Goal: Task Accomplishment & Management: Complete application form

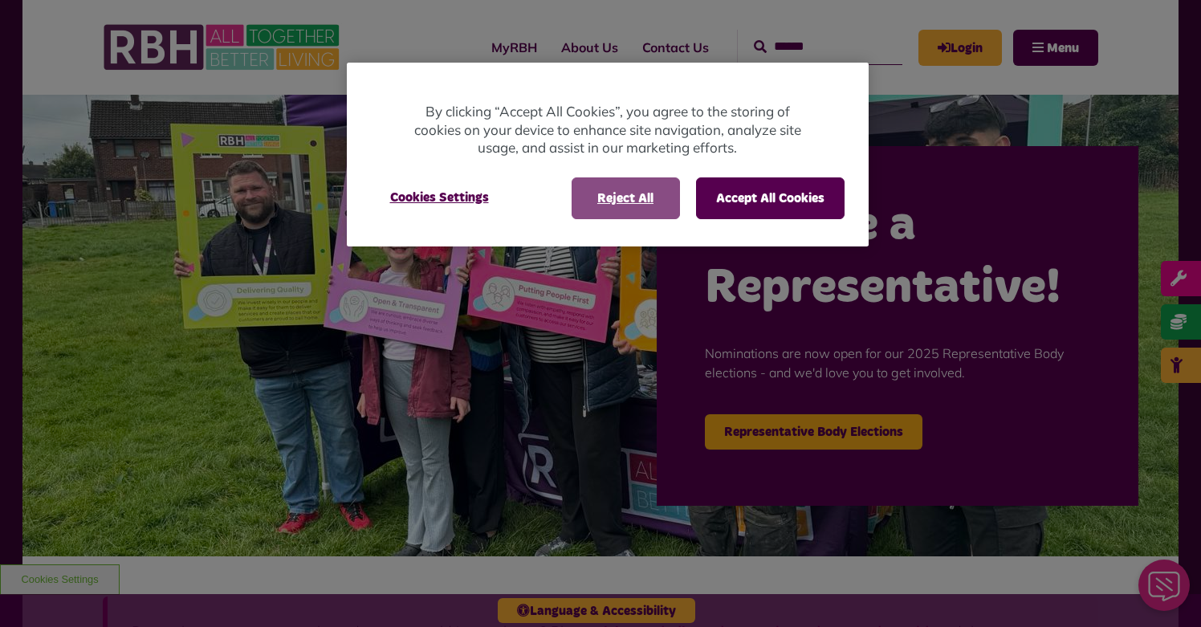
click at [650, 200] on button "Reject All" at bounding box center [625, 198] width 108 height 42
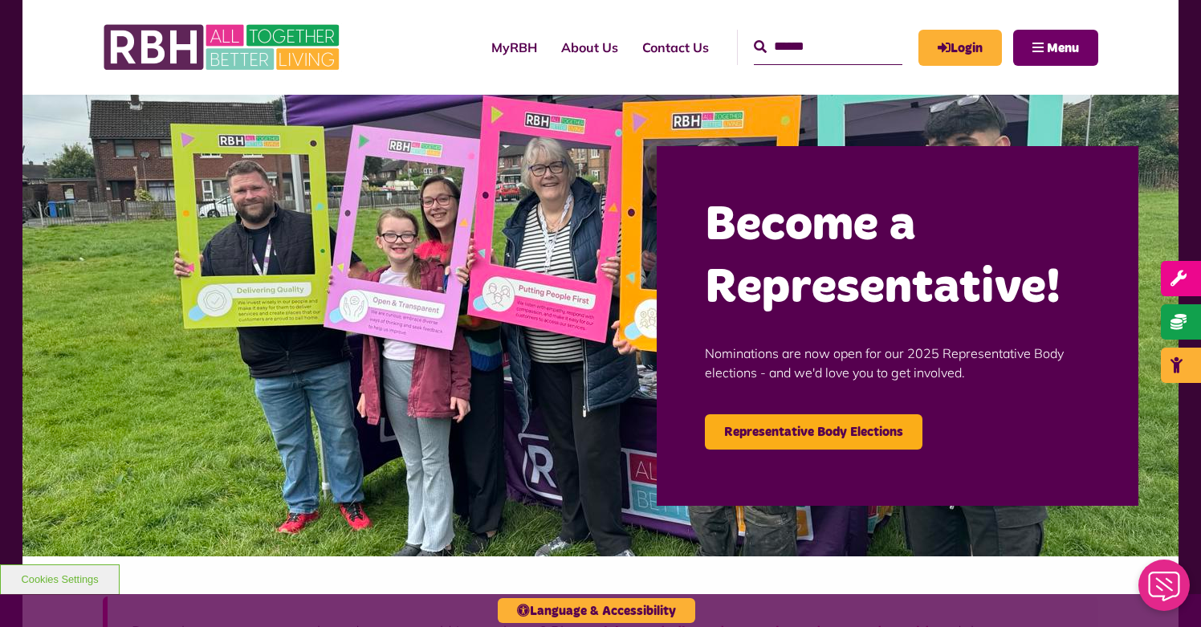
click at [1027, 52] on button "Menu" at bounding box center [1055, 48] width 85 height 36
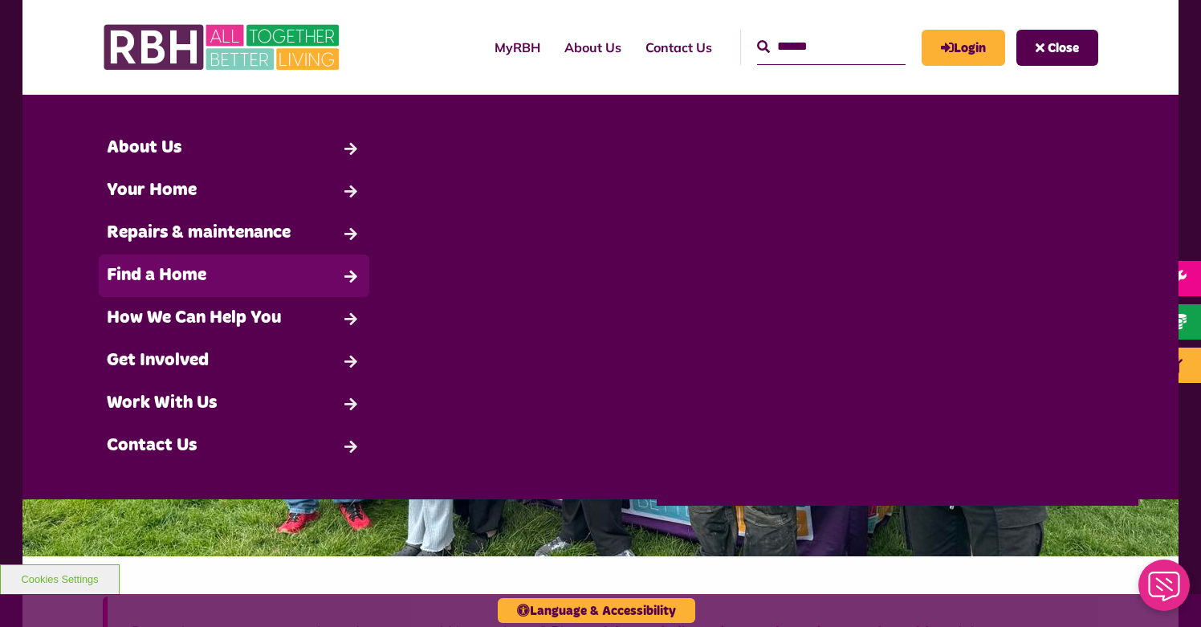
click at [220, 283] on link "Find a Home" at bounding box center [234, 275] width 270 height 43
click at [319, 277] on link "Find a Home" at bounding box center [234, 275] width 270 height 43
click at [339, 278] on link "Find a Home" at bounding box center [234, 275] width 270 height 43
click at [175, 269] on link "Find a Home" at bounding box center [234, 275] width 270 height 43
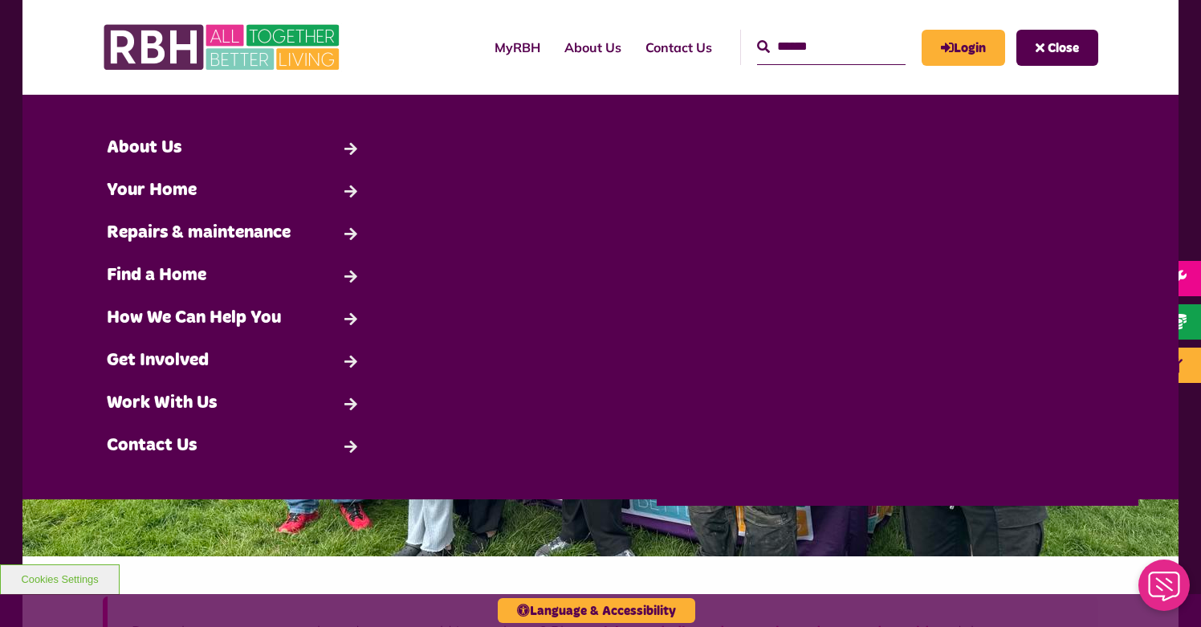
click at [384, 598] on div "Language & Accessibility" at bounding box center [600, 610] width 1201 height 33
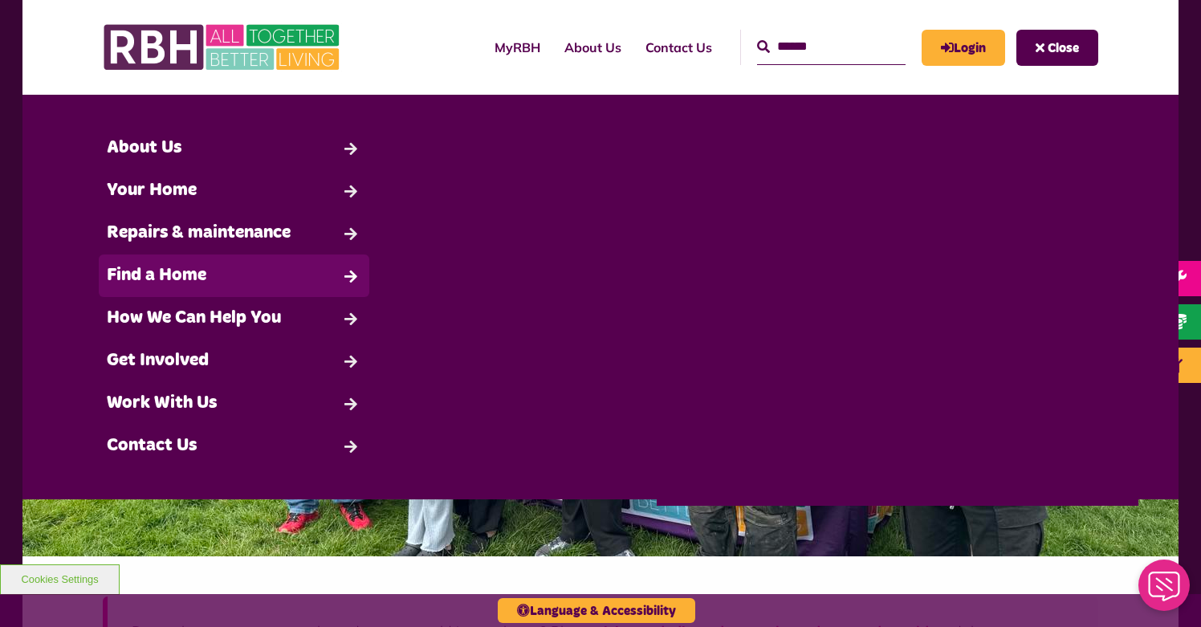
click at [173, 292] on link "Find a Home" at bounding box center [234, 275] width 270 height 43
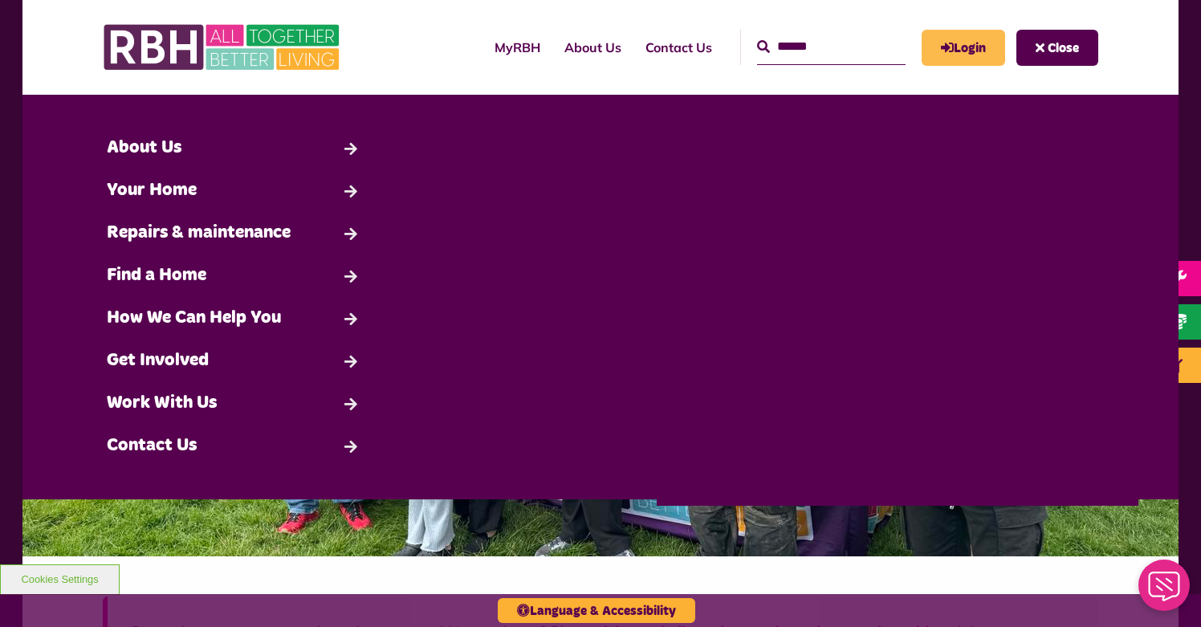
click at [946, 58] on link "Login" at bounding box center [962, 48] width 83 height 36
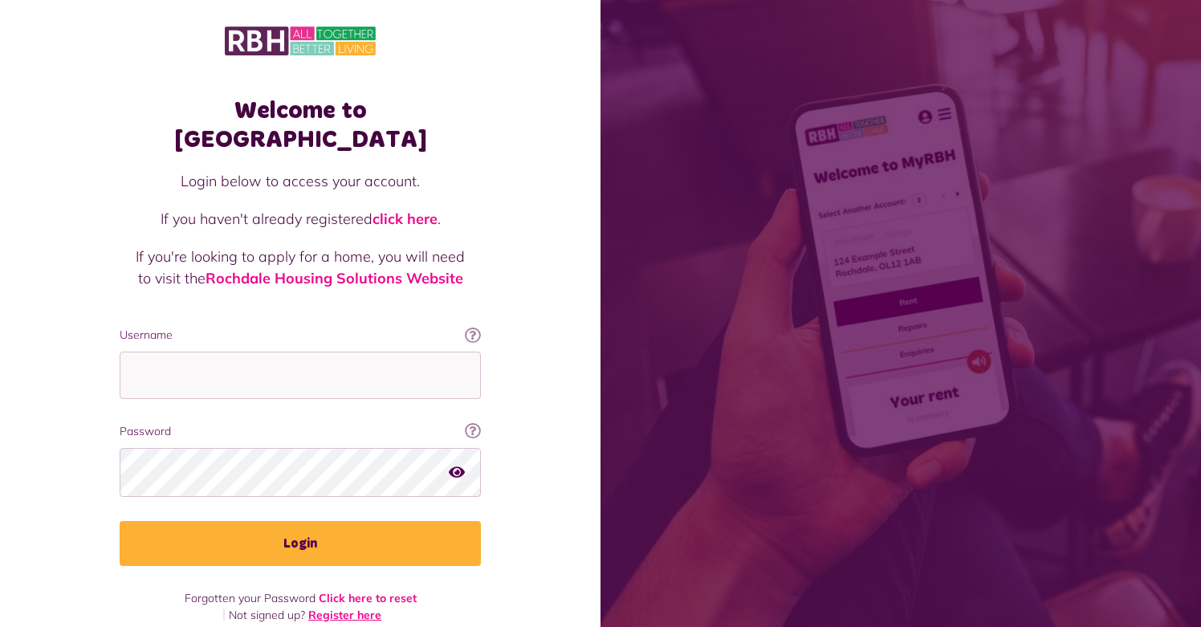
click at [358, 608] on link "Register here" at bounding box center [344, 615] width 73 height 14
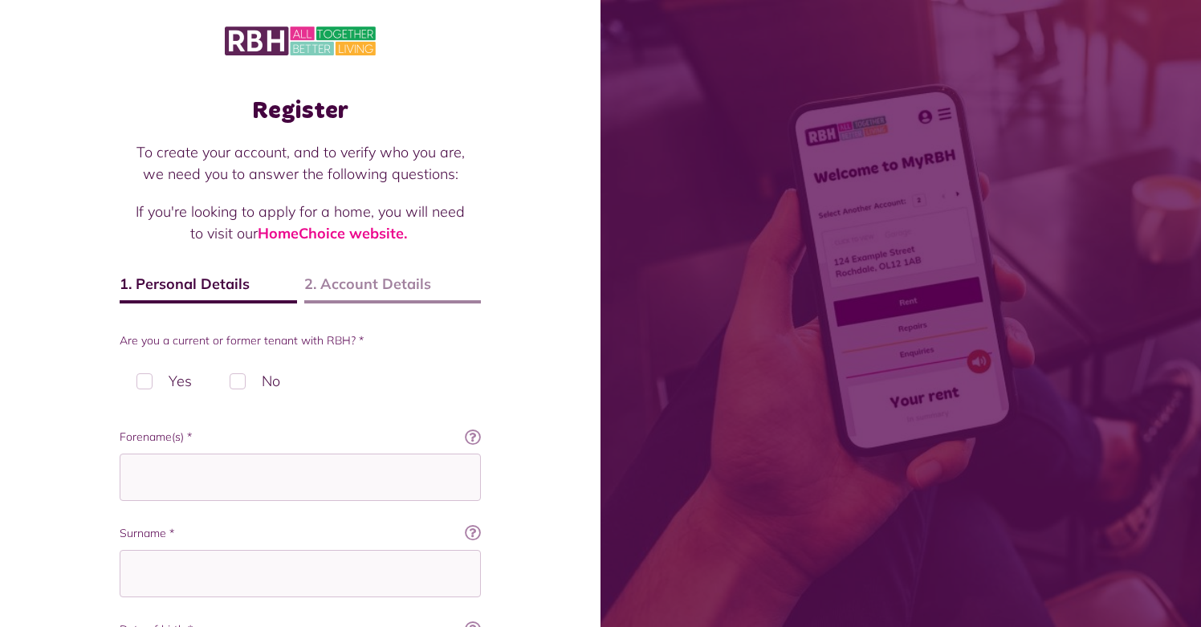
click at [238, 381] on label "No" at bounding box center [255, 380] width 84 height 47
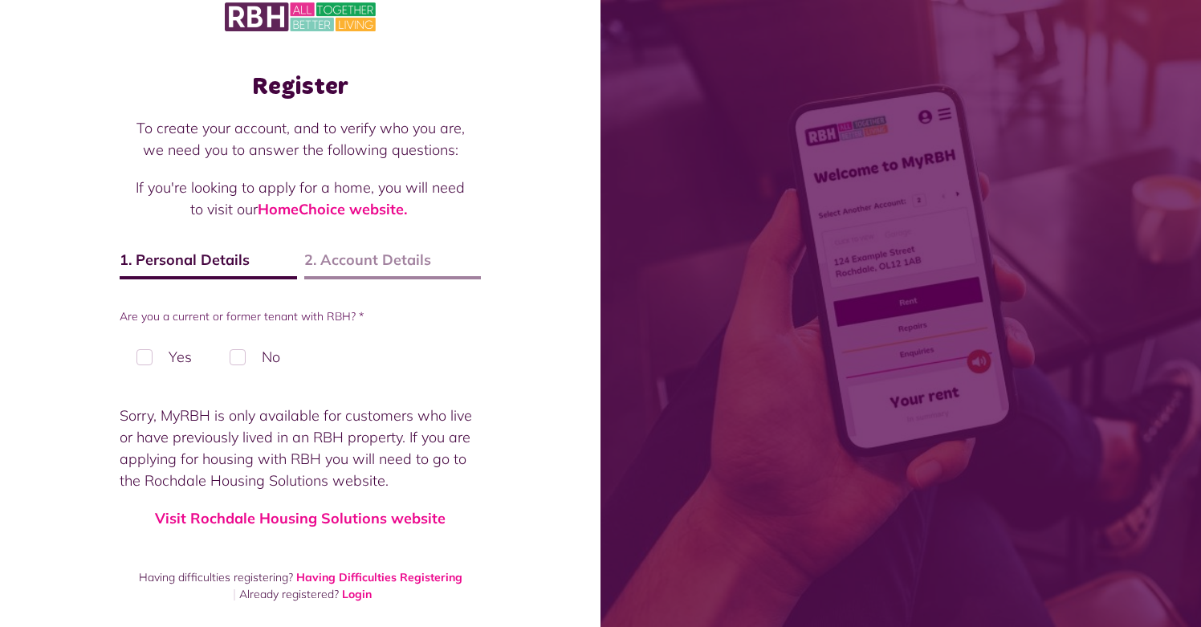
scroll to position [24, 0]
click at [344, 520] on link "Visit Rochdale Housing Solutions website" at bounding box center [300, 518] width 291 height 18
